Goal: Task Accomplishment & Management: Manage account settings

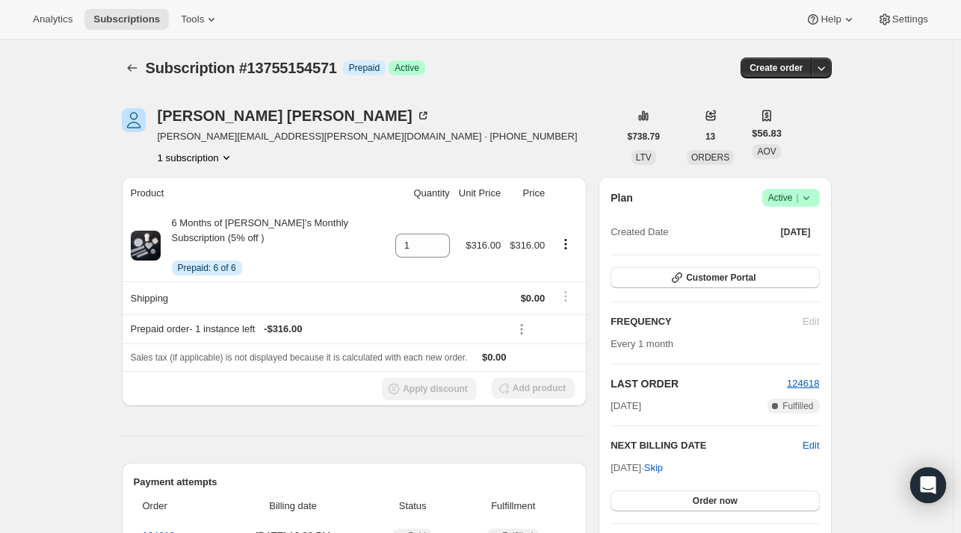
click at [813, 200] on icon at bounding box center [806, 197] width 15 height 15
click at [800, 253] on span "Cancel subscription" at bounding box center [795, 252] width 84 height 11
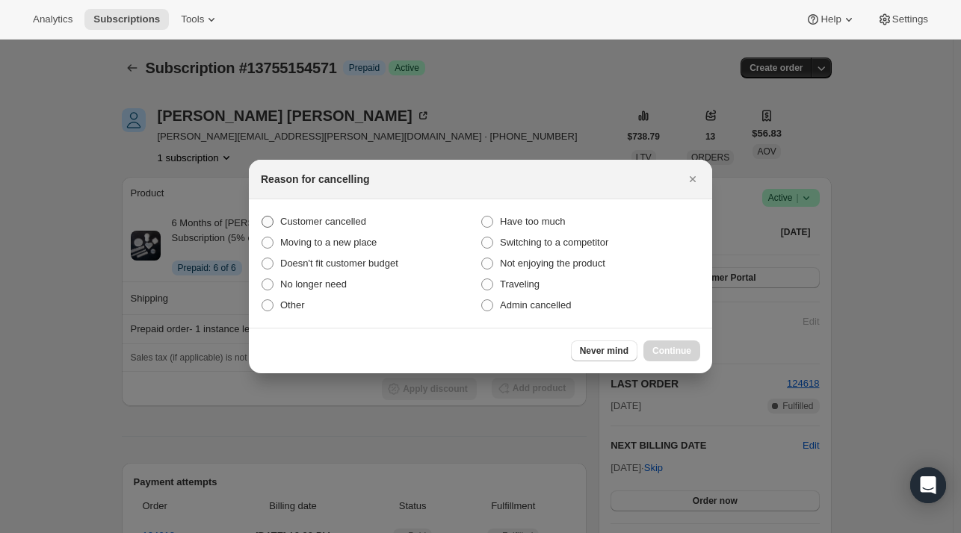
click at [270, 217] on span ":rbh:" at bounding box center [267, 222] width 12 height 12
click at [262, 217] on input "Customer cancelled" at bounding box center [261, 216] width 1 height 1
radio input "true"
click at [672, 349] on span "Continue" at bounding box center [671, 351] width 39 height 12
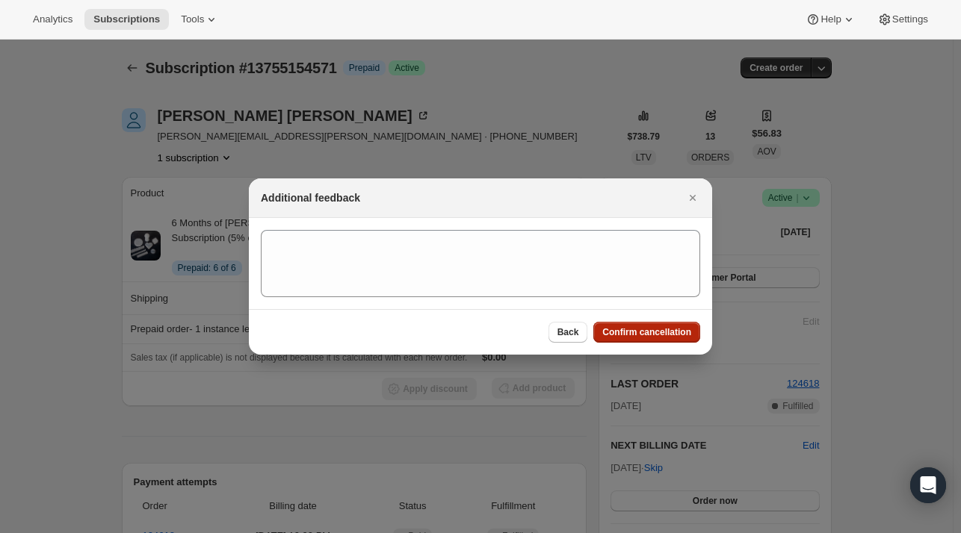
click at [662, 329] on span "Confirm cancellation" at bounding box center [646, 332] width 89 height 12
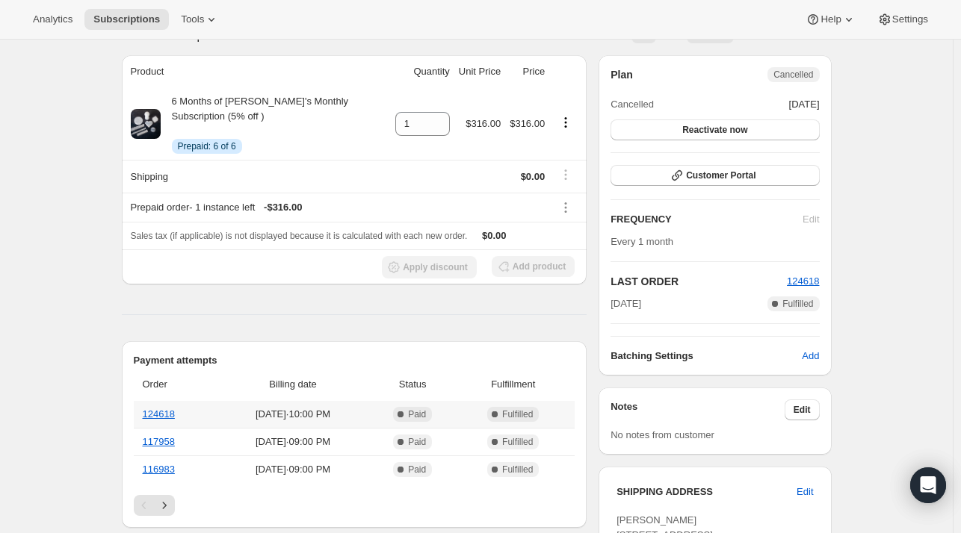
scroll to position [199, 0]
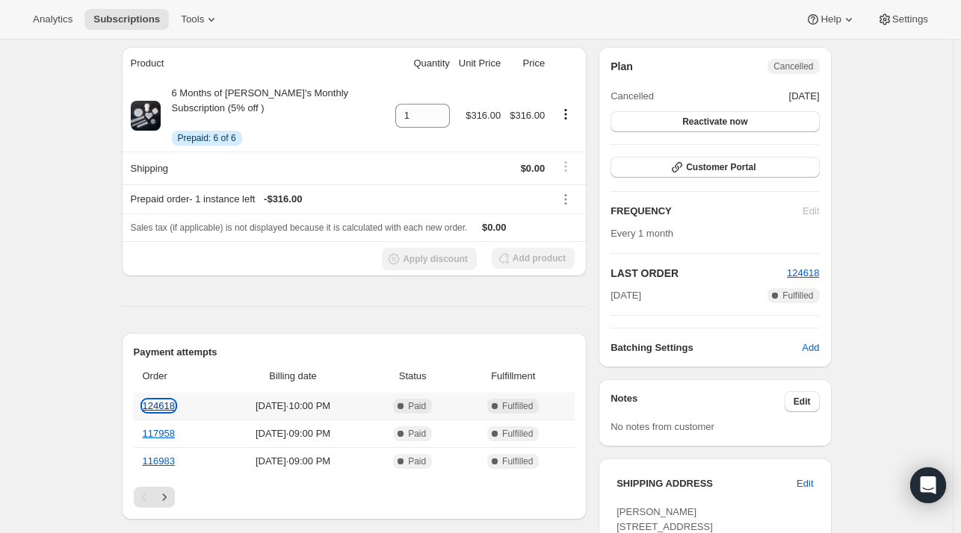
click at [158, 404] on link "124618" at bounding box center [159, 405] width 32 height 11
click at [157, 433] on link "117958" at bounding box center [159, 433] width 32 height 11
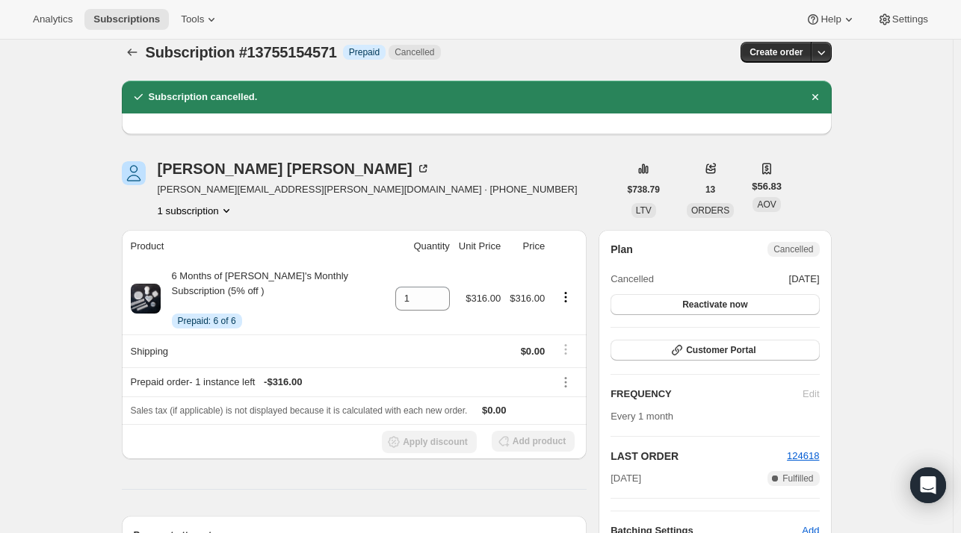
scroll to position [0, 0]
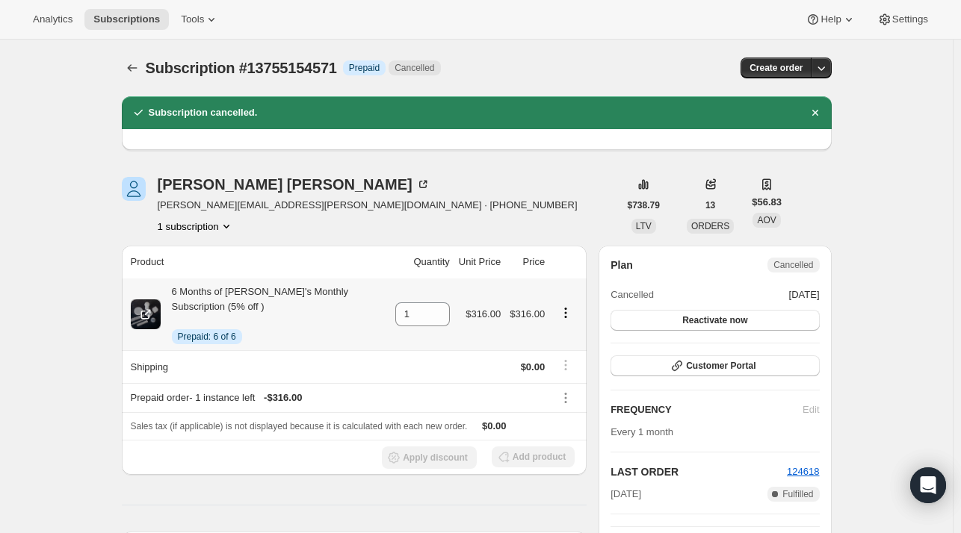
click at [568, 314] on icon "Product actions" at bounding box center [565, 313] width 15 height 15
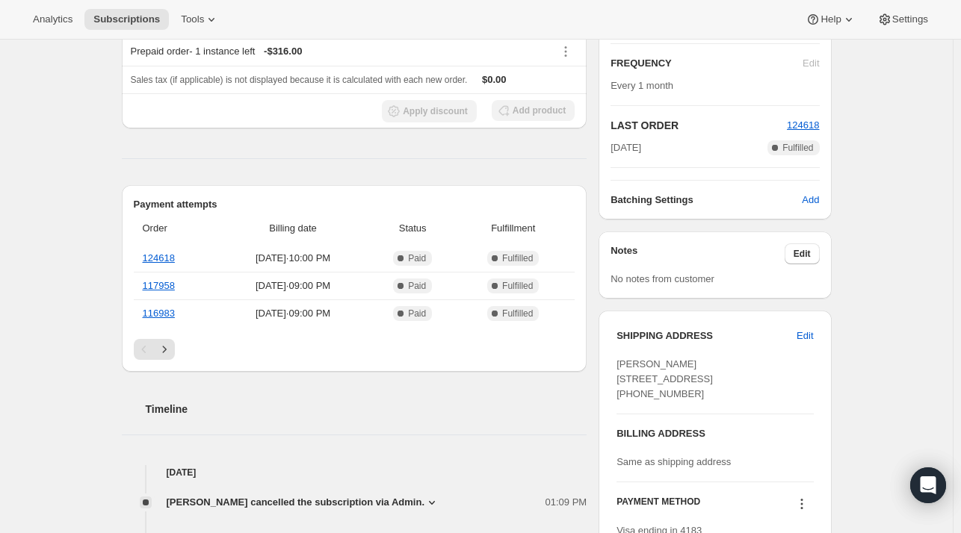
scroll to position [348, 0]
click at [167, 350] on icon "Next" at bounding box center [164, 348] width 15 height 15
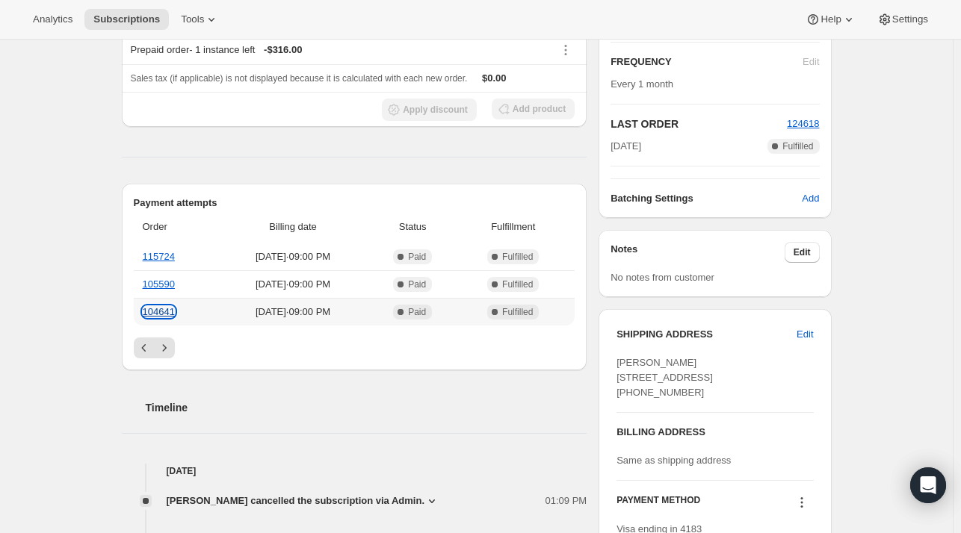
click at [164, 310] on link "104641" at bounding box center [159, 311] width 32 height 11
click at [166, 345] on icon "Next" at bounding box center [164, 348] width 15 height 15
click at [142, 345] on icon "Previous" at bounding box center [144, 348] width 15 height 15
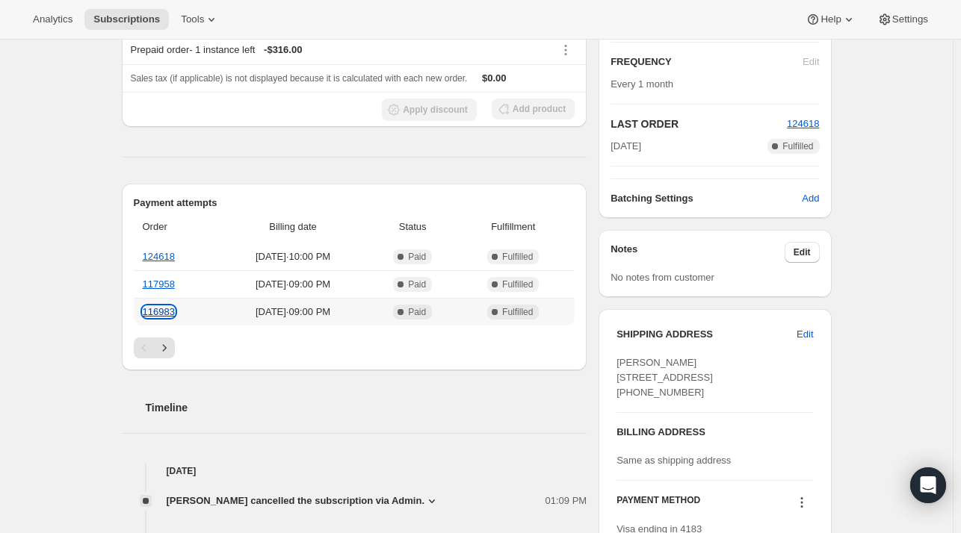
click at [159, 313] on link "116983" at bounding box center [159, 311] width 32 height 11
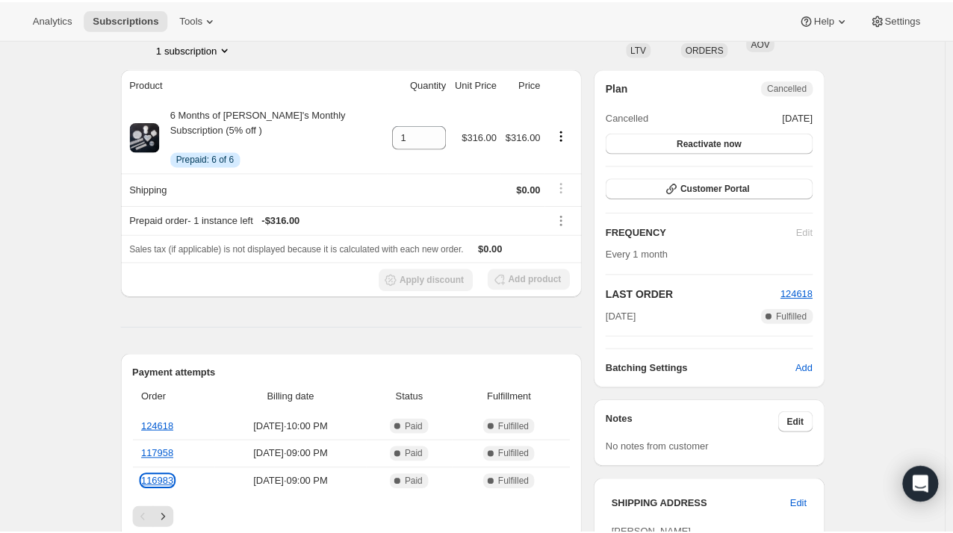
scroll to position [174, 0]
